Goal: Transaction & Acquisition: Book appointment/travel/reservation

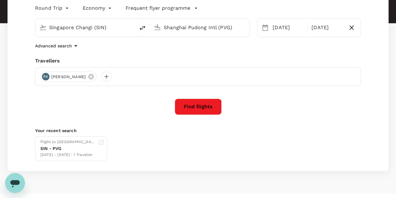
scroll to position [94, 0]
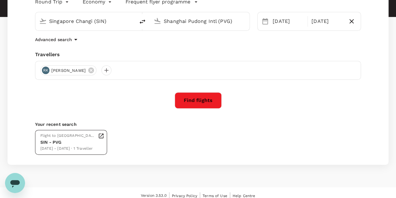
click at [69, 141] on div "SIN - PVG" at bounding box center [67, 142] width 55 height 7
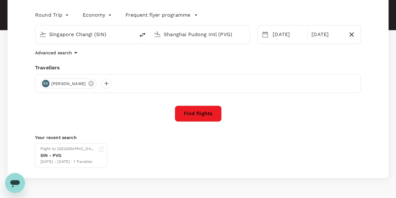
scroll to position [68, 0]
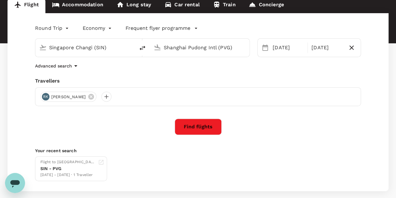
click at [261, 148] on p "Your recent search" at bounding box center [198, 150] width 326 height 6
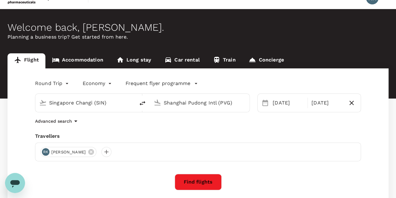
scroll to position [0, 0]
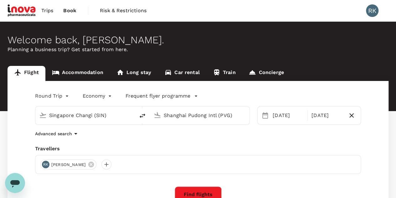
click at [49, 10] on span "Trips" at bounding box center [47, 11] width 12 height 8
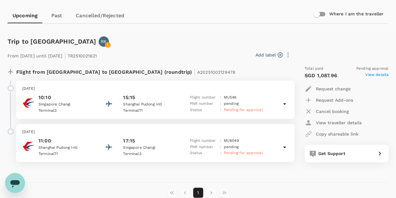
scroll to position [63, 0]
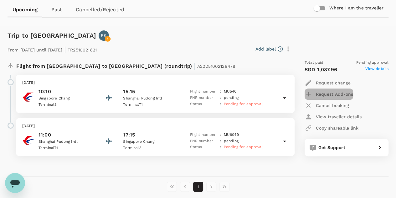
click at [306, 92] on icon "button" at bounding box center [309, 94] width 8 height 8
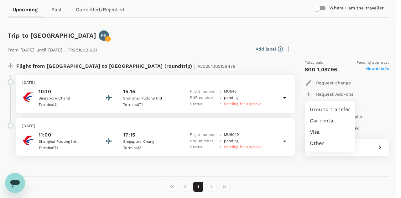
click at [320, 143] on li "Other" at bounding box center [330, 143] width 50 height 11
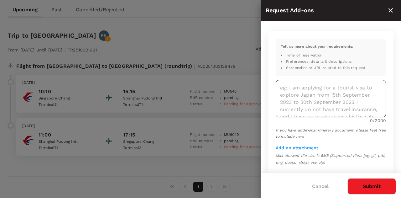
click at [295, 85] on textarea at bounding box center [331, 98] width 110 height 37
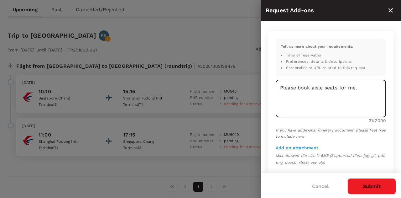
type textarea "Please book aisle seats for me."
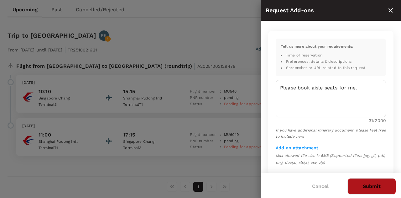
click at [372, 187] on button "Submit" at bounding box center [371, 186] width 49 height 16
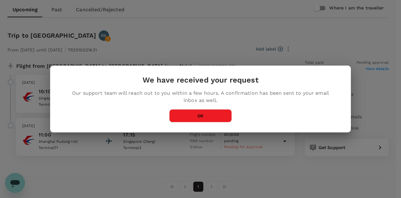
click at [203, 117] on button "OK" at bounding box center [200, 115] width 63 height 13
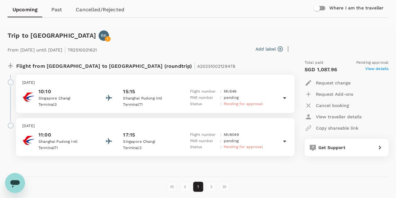
click at [284, 99] on icon at bounding box center [285, 98] width 8 height 8
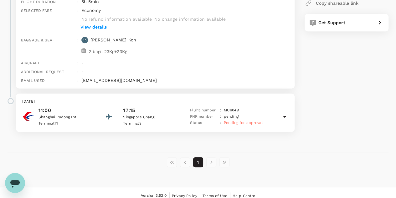
scroll to position [188, 0]
click at [284, 117] on icon at bounding box center [285, 116] width 8 height 8
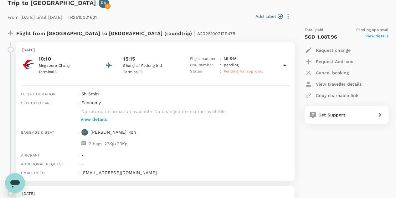
scroll to position [94, 0]
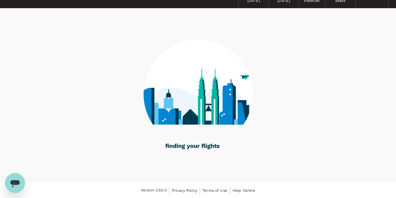
scroll to position [35, 0]
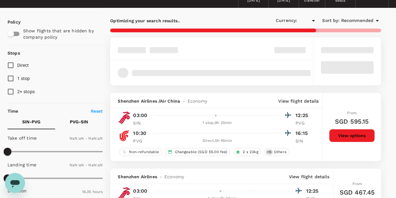
type input "SGD"
type input "1440"
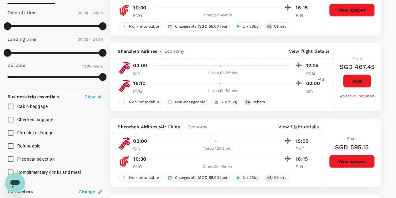
type input "1075"
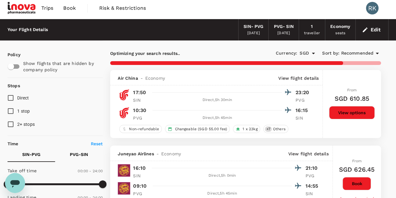
scroll to position [0, 0]
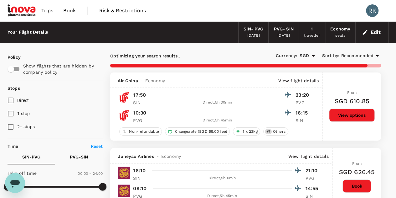
click at [368, 32] on icon "button" at bounding box center [365, 32] width 6 height 6
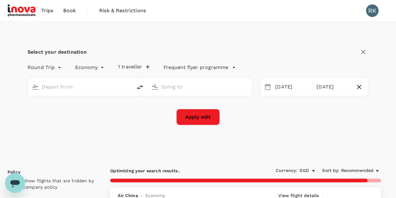
type input "Singapore Changi (SIN)"
type input "Shanghai Pudong Intl (PVG)"
click at [205, 117] on button "Apply edit" at bounding box center [198, 117] width 44 height 16
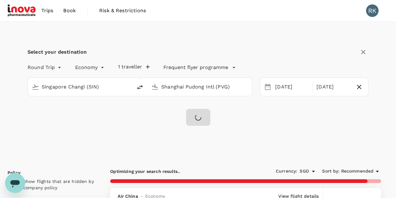
checkbox input "false"
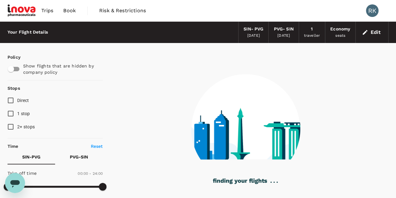
type input "995"
checkbox input "true"
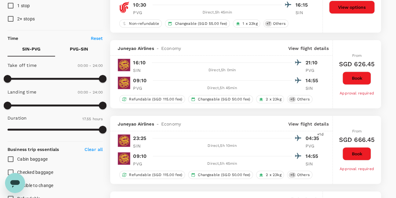
scroll to position [7, 0]
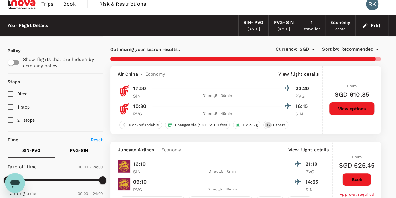
type input "1330"
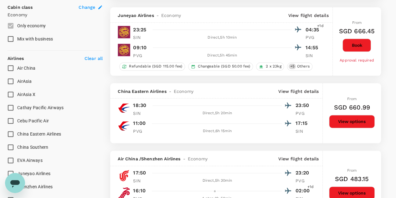
scroll to position [376, 0]
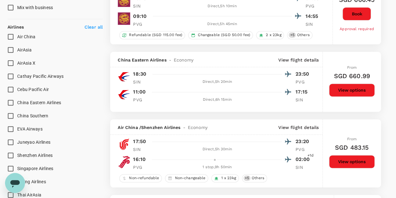
click at [43, 102] on span "China Eastern Airlines" at bounding box center [39, 102] width 44 height 5
click at [17, 102] on input "China Eastern Airlines" at bounding box center [10, 102] width 13 height 13
checkbox input "true"
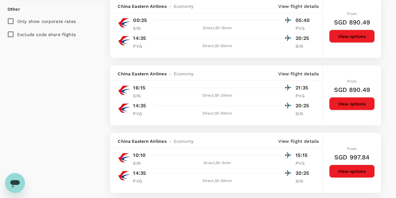
scroll to position [533, 0]
